Goal: Find specific page/section: Find specific page/section

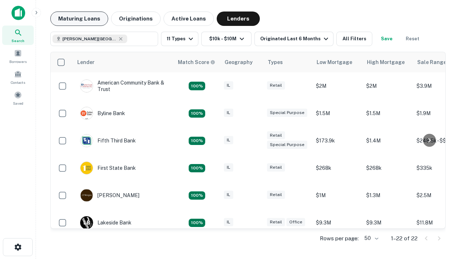
click at [79, 19] on button "Maturing Loans" at bounding box center [79, 19] width 58 height 14
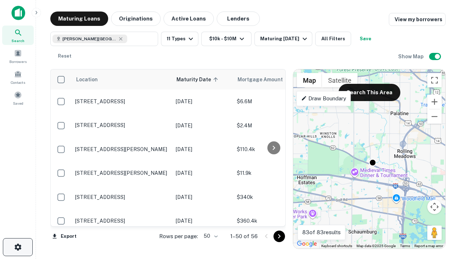
click at [18, 247] on icon "button" at bounding box center [18, 247] width 9 height 9
